Goal: Task Accomplishment & Management: Use online tool/utility

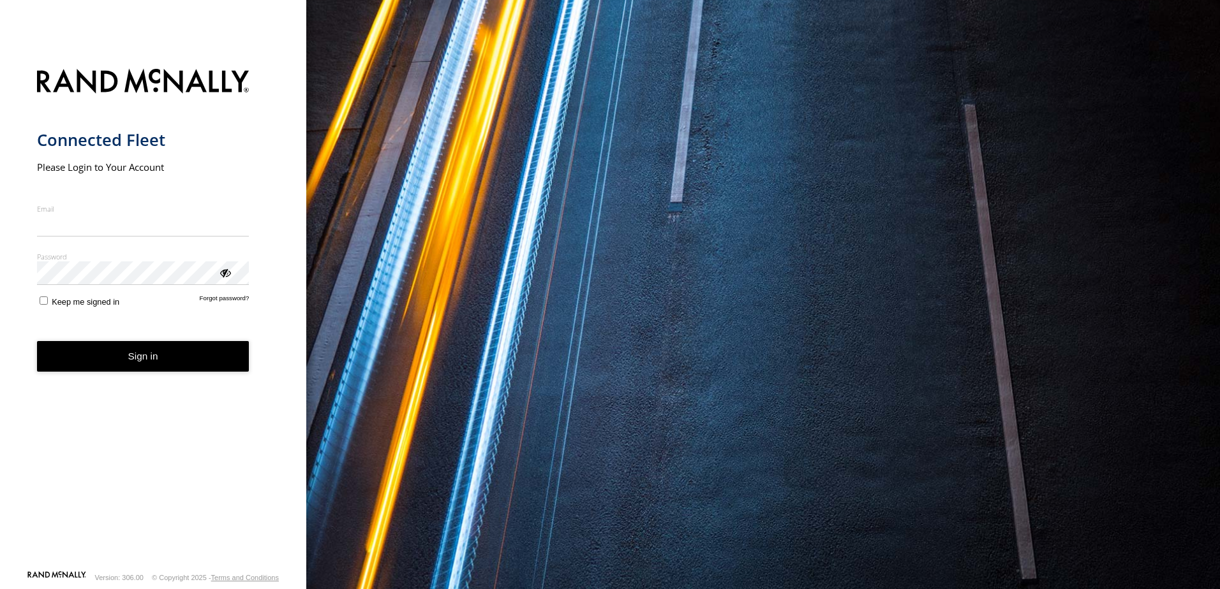
click at [165, 222] on input "Email" at bounding box center [143, 225] width 212 height 23
click at [126, 222] on input "Email" at bounding box center [143, 225] width 212 height 23
type input "**********"
click at [124, 261] on label "Password" at bounding box center [143, 257] width 212 height 10
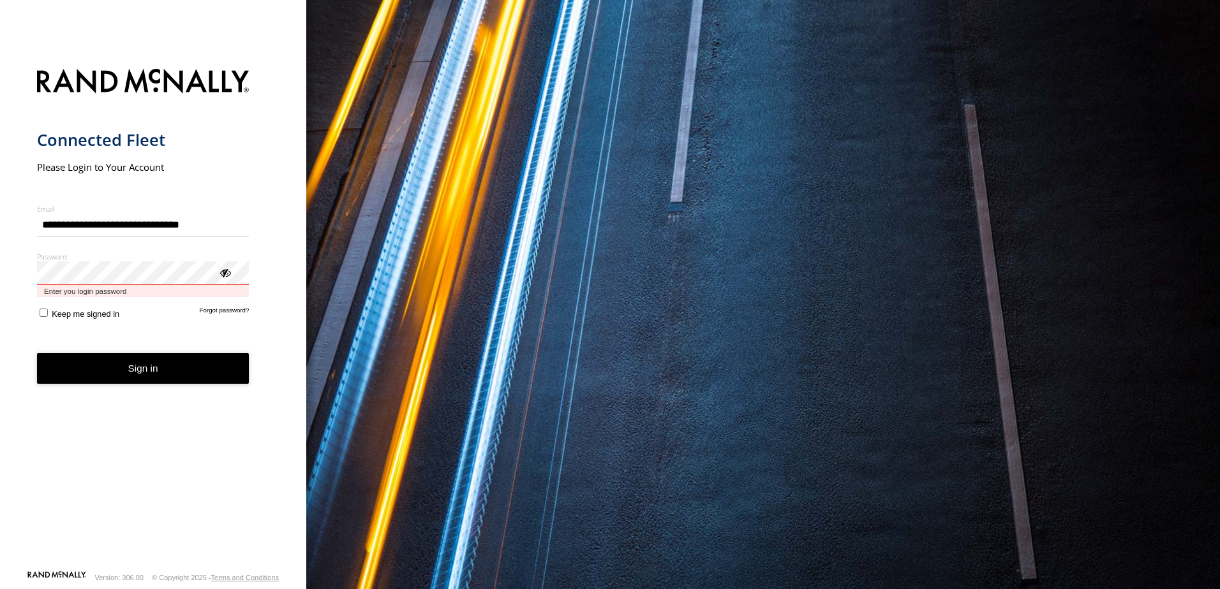
click at [37, 353] on button "Sign in" at bounding box center [143, 368] width 212 height 31
click at [105, 267] on div "Password Enter you login password" at bounding box center [143, 275] width 212 height 46
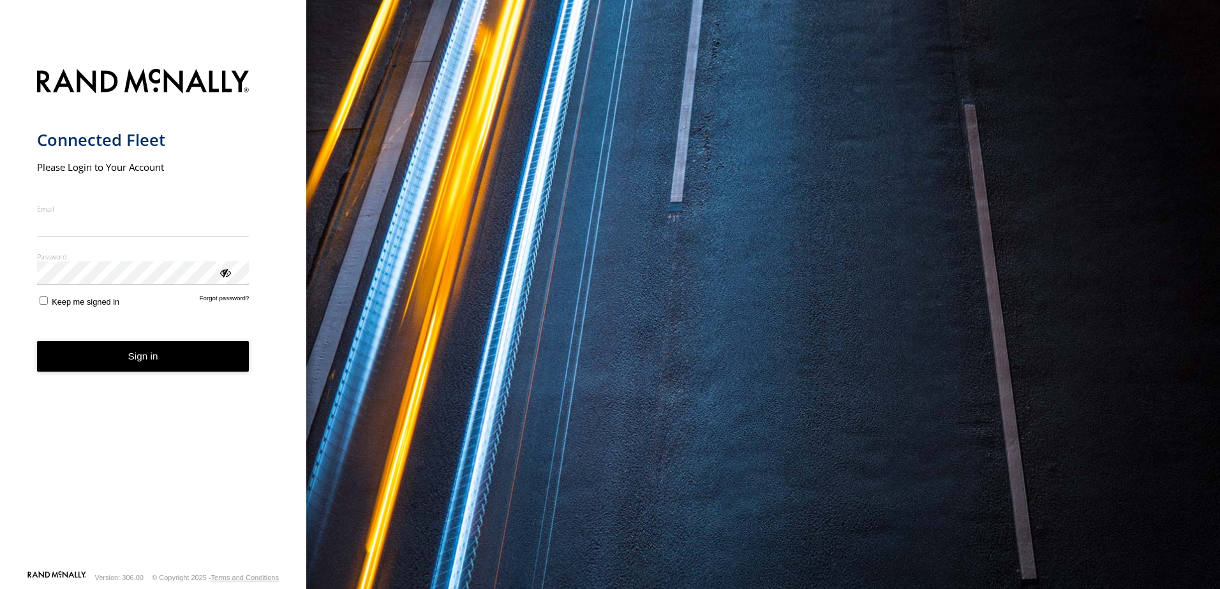
click at [228, 277] on div "ViewPassword" at bounding box center [224, 272] width 13 height 13
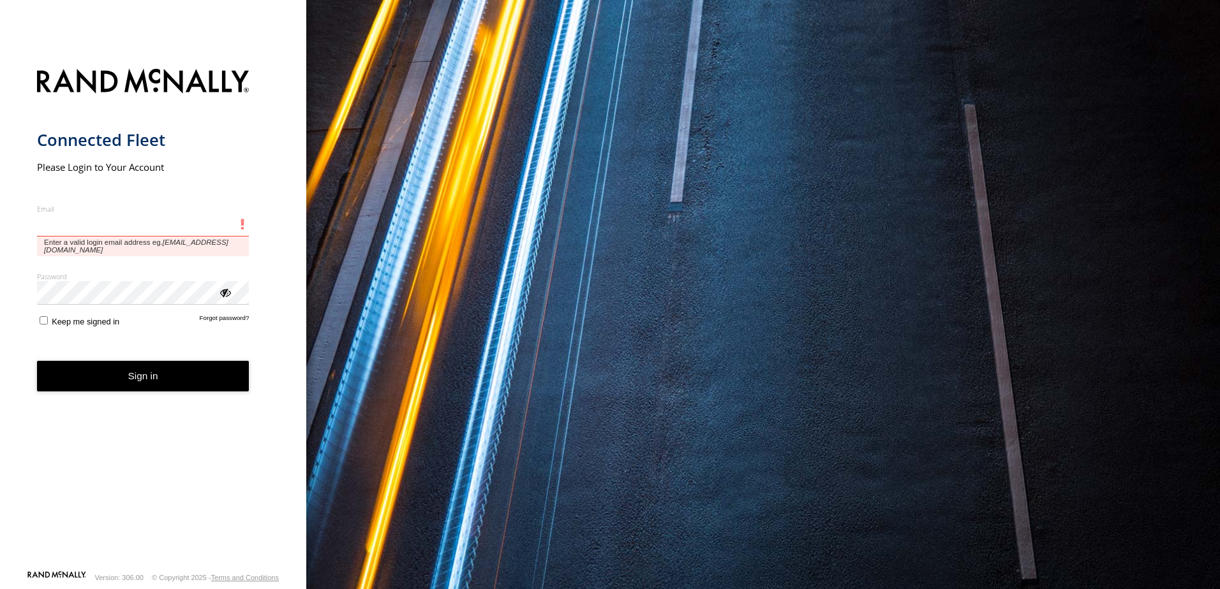
click at [96, 237] on input "Email" at bounding box center [143, 225] width 212 height 23
type input "**********"
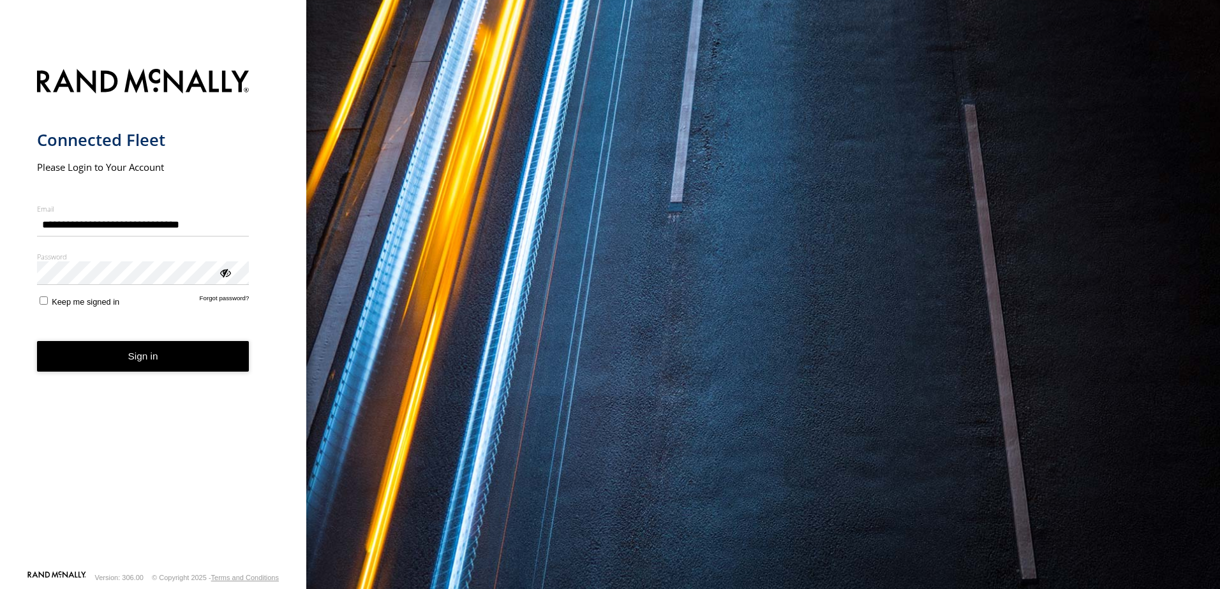
click at [136, 344] on button "Sign in" at bounding box center [143, 356] width 212 height 31
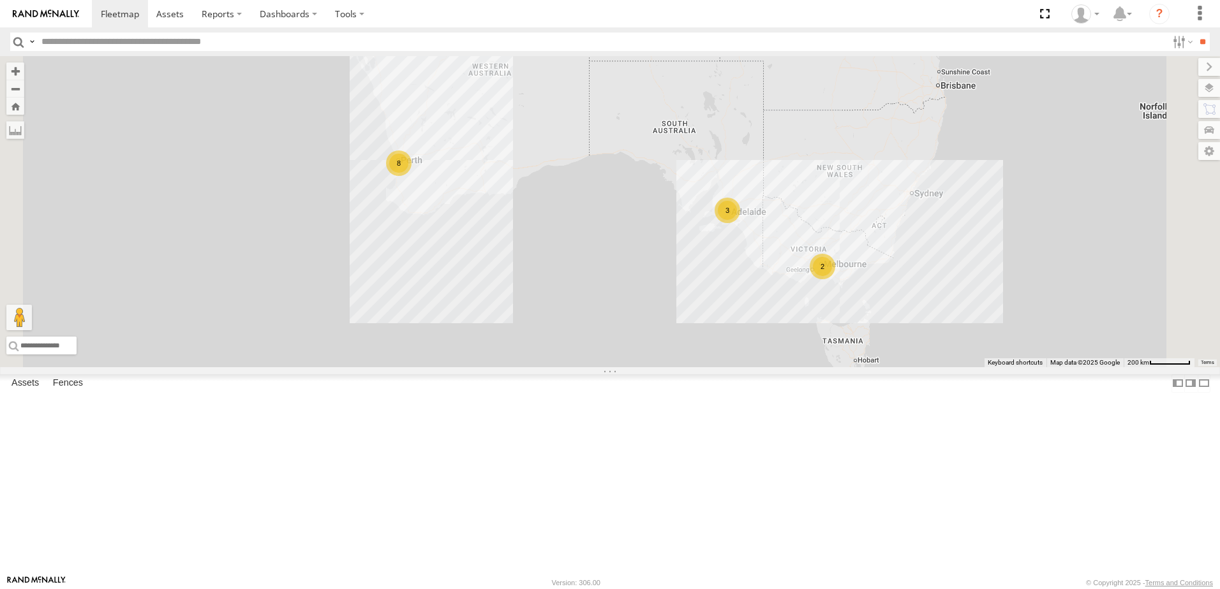
click at [0, 0] on div "All Assets" at bounding box center [0, 0] width 0 height 0
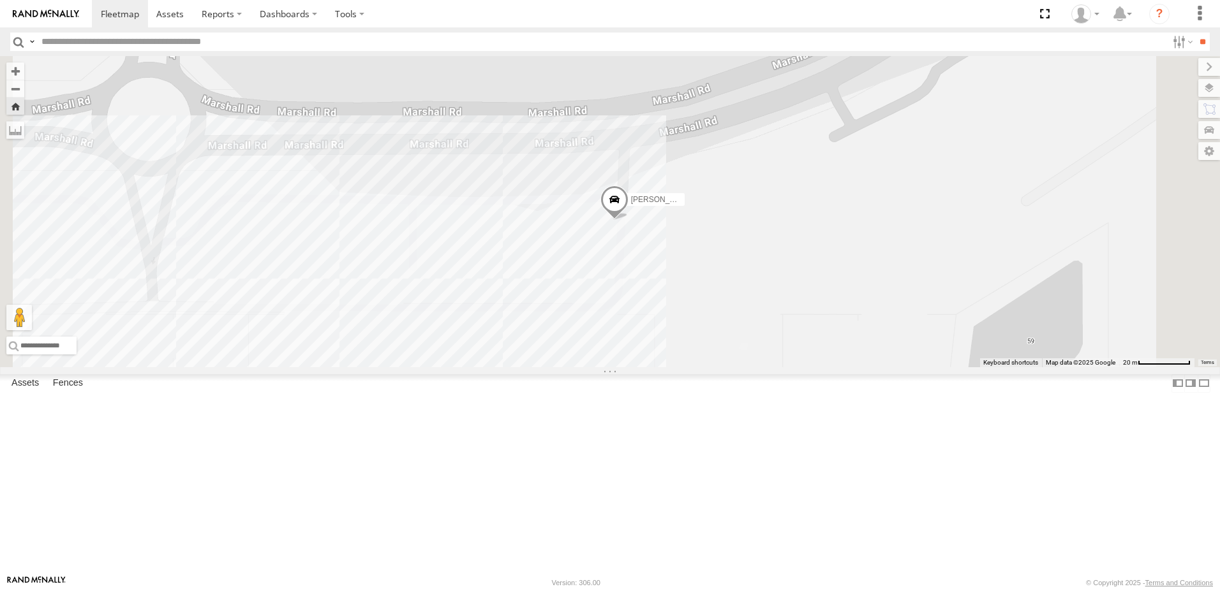
click at [0, 0] on div "Dario Tech 1INY100" at bounding box center [0, 0] width 0 height 0
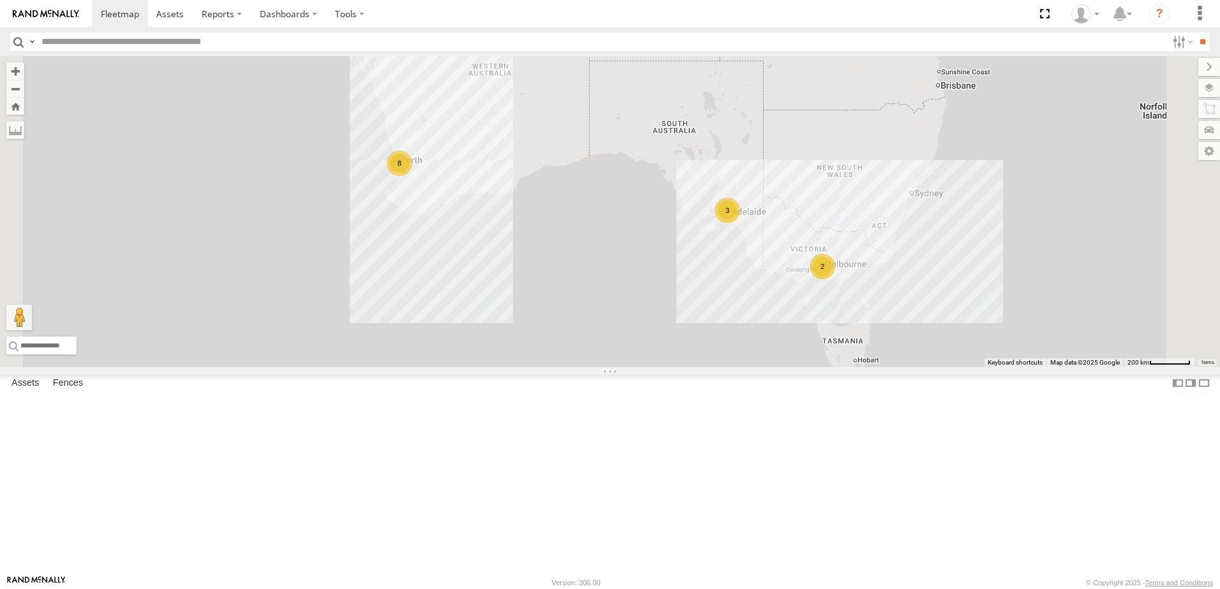
click at [0, 0] on div "[PERSON_NAME] (new)Tech 1IJX358" at bounding box center [0, 0] width 0 height 0
